Goal: Information Seeking & Learning: Learn about a topic

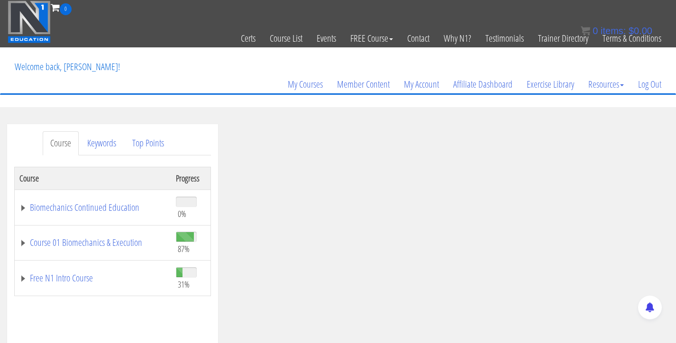
scroll to position [101, 0]
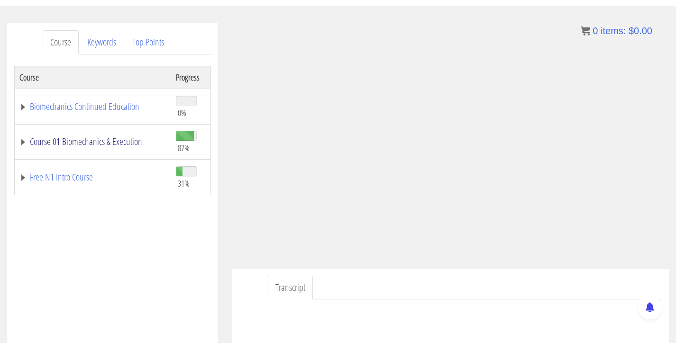
click at [68, 139] on link "Course 01 Biomechanics & Execution" at bounding box center [92, 141] width 147 height 9
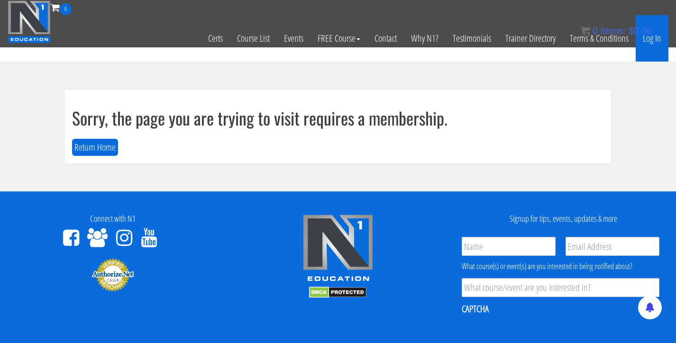
click at [655, 40] on link "Log In" at bounding box center [652, 38] width 33 height 46
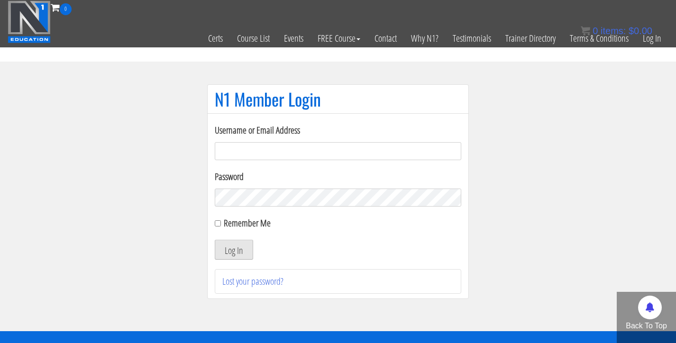
type input "[EMAIL_ADDRESS][DOMAIN_NAME]"
click at [239, 245] on button "Log In" at bounding box center [234, 250] width 38 height 20
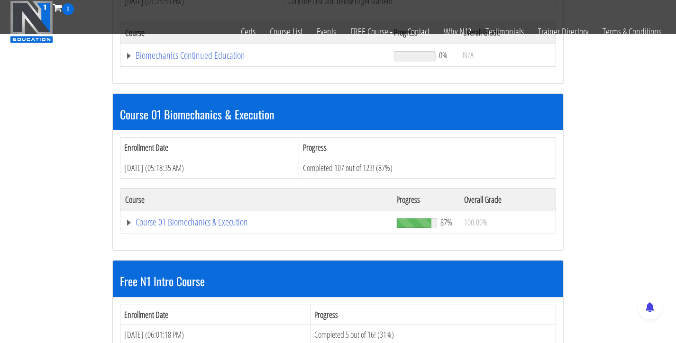
scroll to position [246, 0]
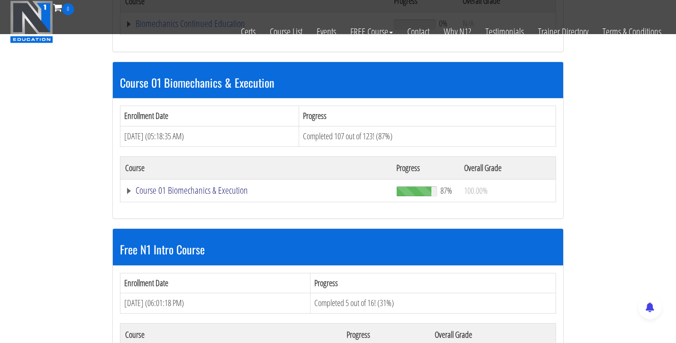
click at [170, 28] on link "Course 01 Biomechanics & Execution" at bounding box center [254, 23] width 259 height 9
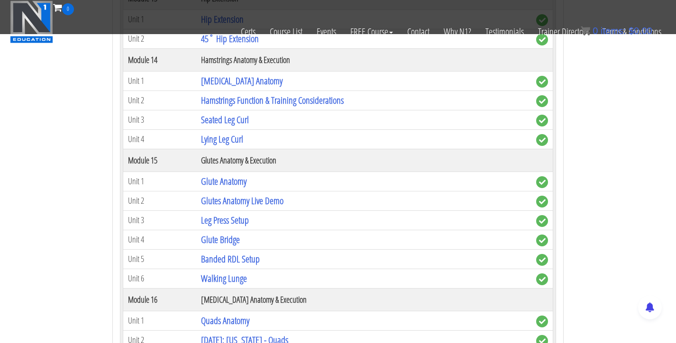
scroll to position [2458, 0]
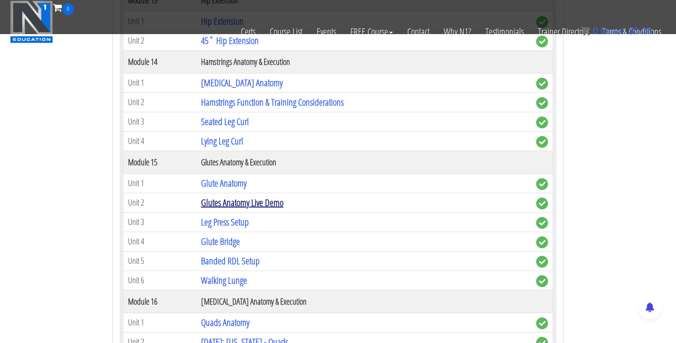
click at [226, 203] on link "Glutes Anatomy Live Demo" at bounding box center [242, 202] width 83 height 13
click at [234, 204] on link "Glutes Anatomy Live Demo" at bounding box center [242, 202] width 83 height 13
click at [222, 204] on link "Glutes Anatomy Live Demo" at bounding box center [242, 202] width 83 height 13
click at [217, 204] on link "Glutes Anatomy Live Demo" at bounding box center [242, 202] width 83 height 13
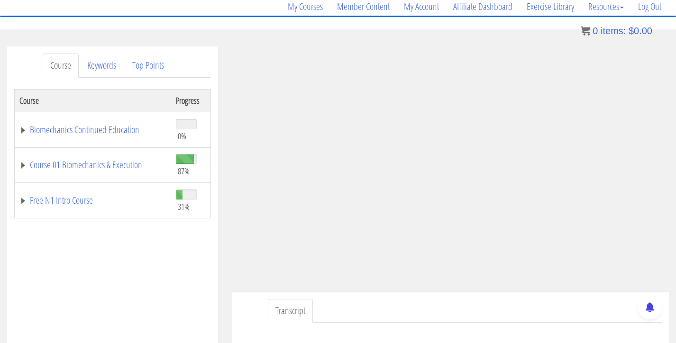
scroll to position [67, 0]
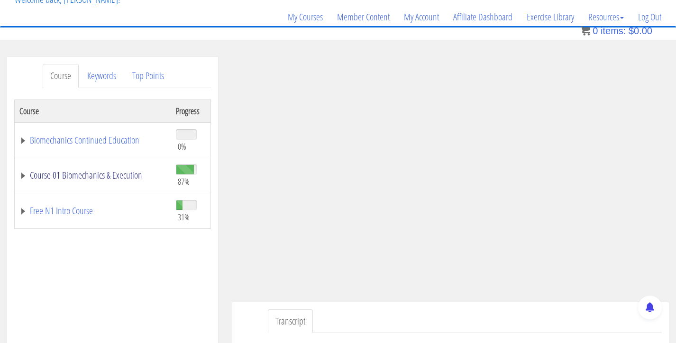
click at [67, 175] on link "Course 01 Biomechanics & Execution" at bounding box center [92, 175] width 147 height 9
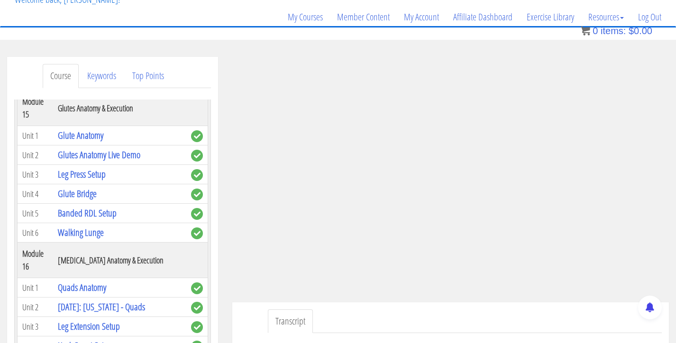
scroll to position [2581, 0]
click at [70, 175] on link "Leg Press Setup" at bounding box center [82, 174] width 48 height 13
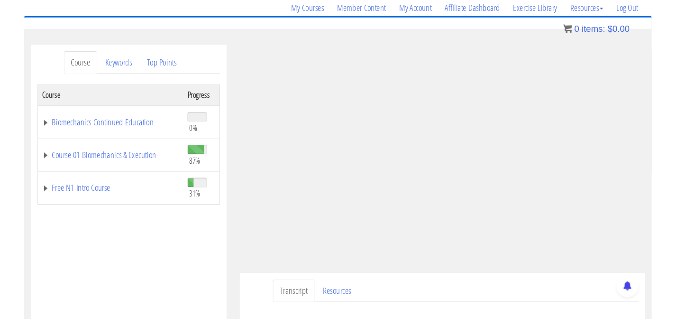
scroll to position [63, 0]
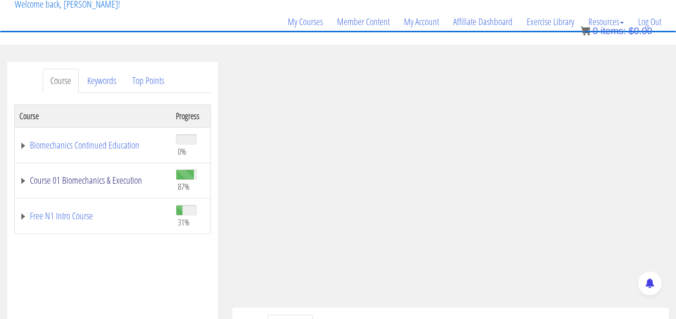
click at [72, 180] on link "Course 01 Biomechanics & Execution" at bounding box center [92, 179] width 147 height 9
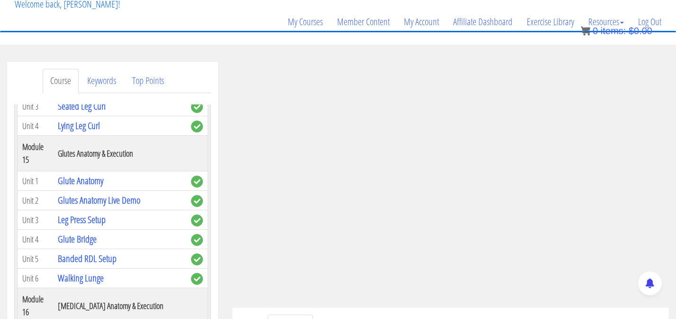
scroll to position [2619, 0]
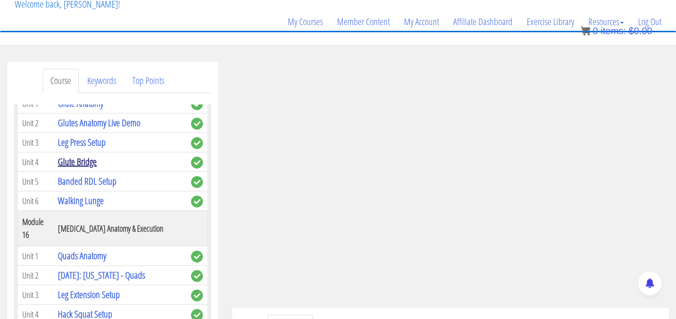
click at [80, 166] on link "Glute Bridge" at bounding box center [77, 161] width 39 height 13
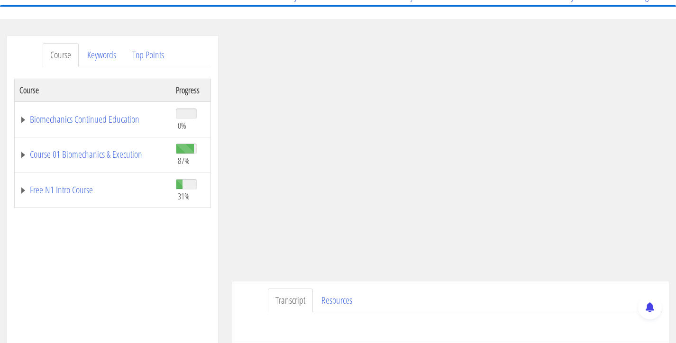
scroll to position [73, 0]
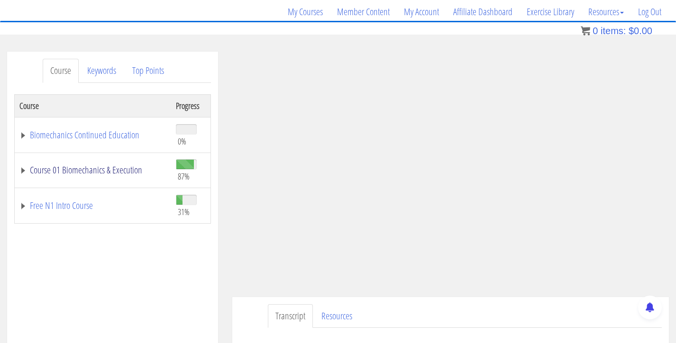
click at [92, 171] on link "Course 01 Biomechanics & Execution" at bounding box center [92, 170] width 147 height 9
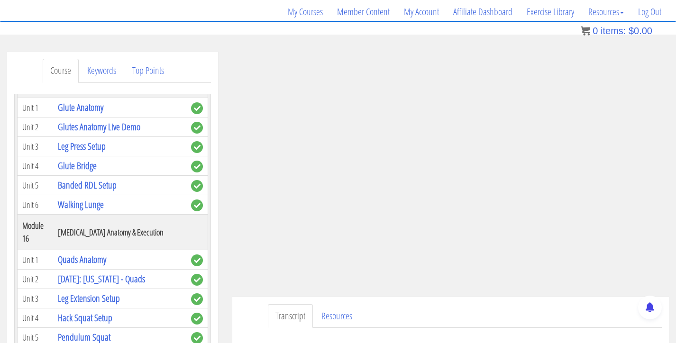
scroll to position [2594, 0]
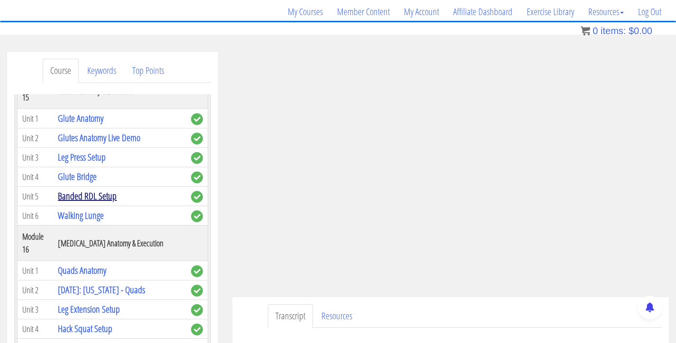
click at [78, 197] on link "Banded RDL Setup" at bounding box center [87, 196] width 59 height 13
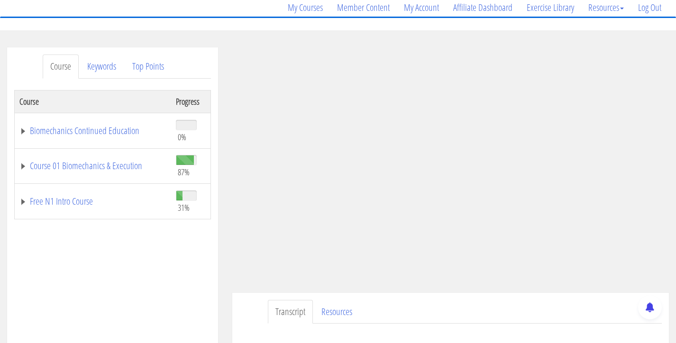
scroll to position [86, 0]
